Goal: Use online tool/utility

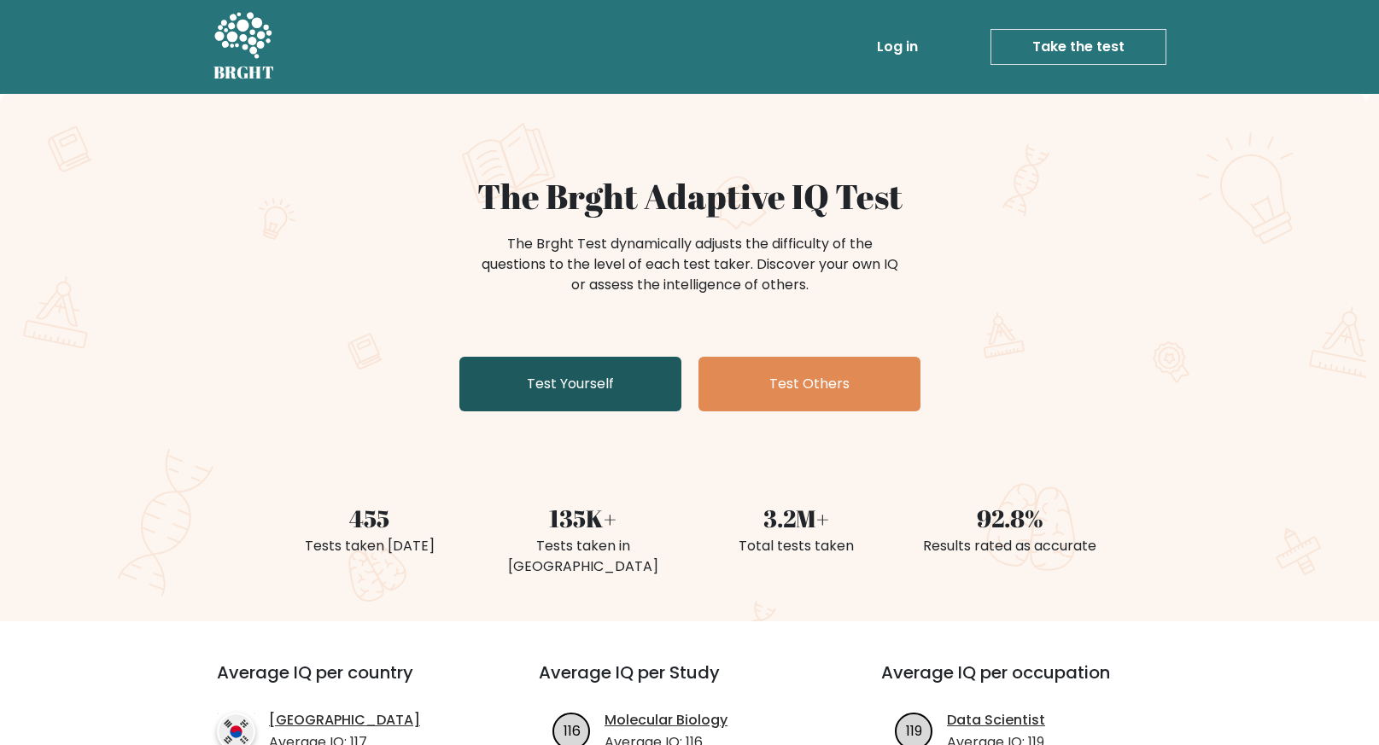
click at [629, 375] on link "Test Yourself" at bounding box center [570, 384] width 222 height 55
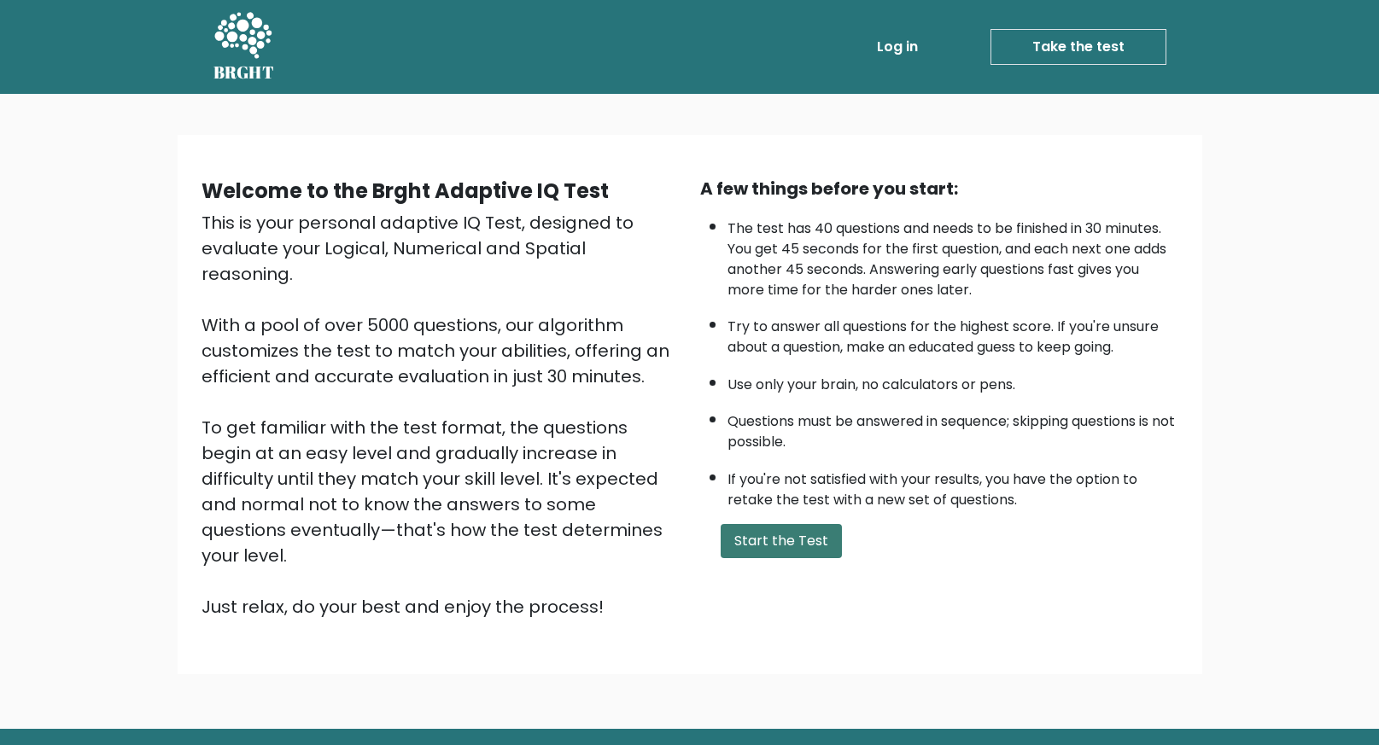
click at [750, 530] on button "Start the Test" at bounding box center [781, 541] width 121 height 34
